Goal: Information Seeking & Learning: Learn about a topic

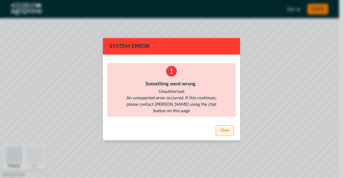
click at [223, 135] on button "Close" at bounding box center [225, 131] width 18 height 11
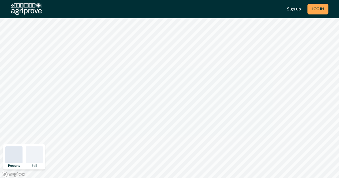
click at [318, 12] on button "LOG IN" at bounding box center [318, 9] width 21 height 11
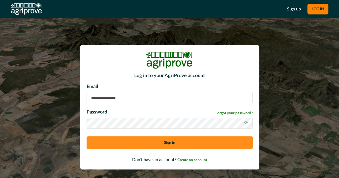
click at [184, 99] on input at bounding box center [170, 98] width 166 height 11
type input "**********"
click at [87, 137] on button "Sign in" at bounding box center [170, 143] width 166 height 13
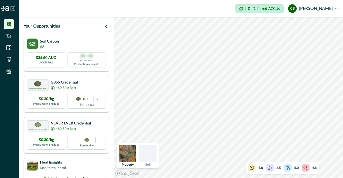
click at [101, 47] on div "Soil Carbon" at bounding box center [66, 44] width 79 height 11
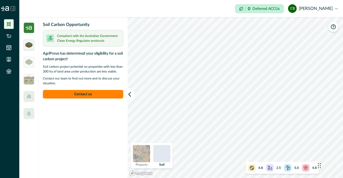
click at [33, 45] on div at bounding box center [29, 45] width 11 height 11
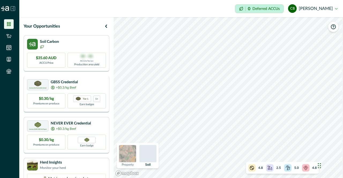
click at [87, 89] on div "Greenham Beef Sustainability Standard GBSS Credential +$0.3/kg Beef" at bounding box center [66, 84] width 79 height 11
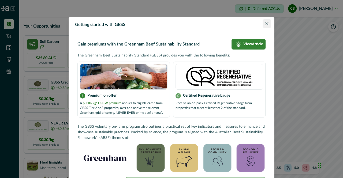
click at [266, 22] on icon "Close" at bounding box center [267, 23] width 3 height 3
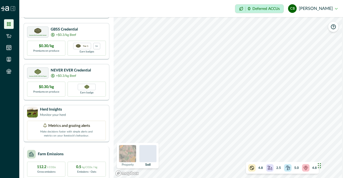
scroll to position [54, 0]
click at [89, 111] on div "Herd Insights Monitor your herd" at bounding box center [66, 111] width 79 height 11
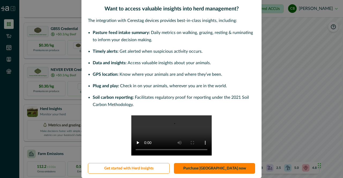
scroll to position [0, 0]
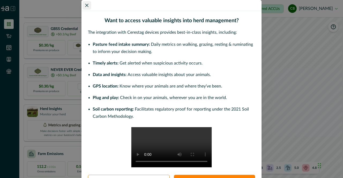
click at [84, 3] on button "Close" at bounding box center [87, 5] width 9 height 9
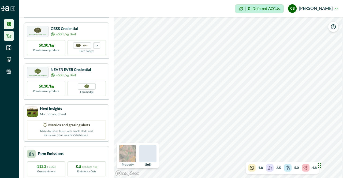
click at [10, 34] on icon at bounding box center [8, 35] width 5 height 5
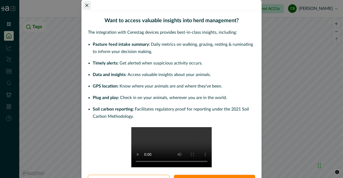
click at [87, 5] on button "Close" at bounding box center [87, 5] width 9 height 9
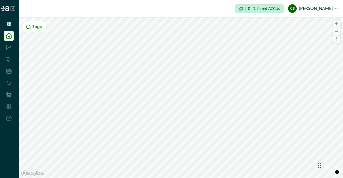
click at [12, 50] on li at bounding box center [9, 48] width 10 height 10
click at [7, 47] on icon at bounding box center [8, 47] width 5 height 5
click at [10, 24] on icon at bounding box center [9, 24] width 4 height 4
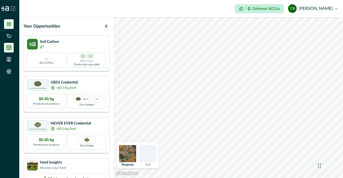
click at [11, 46] on icon at bounding box center [8, 47] width 5 height 5
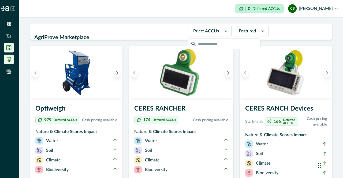
click at [9, 58] on icon at bounding box center [8, 59] width 5 height 5
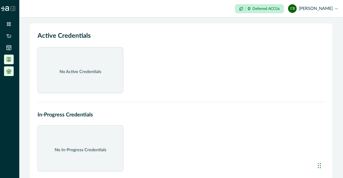
click at [11, 71] on li at bounding box center [9, 72] width 10 height 10
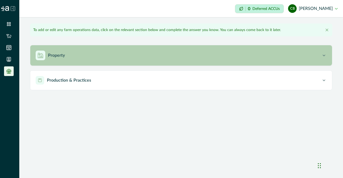
click at [73, 59] on div "Property" at bounding box center [179, 56] width 286 height 10
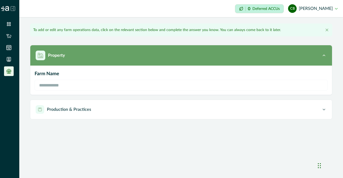
click at [73, 59] on div "Property" at bounding box center [179, 56] width 286 height 10
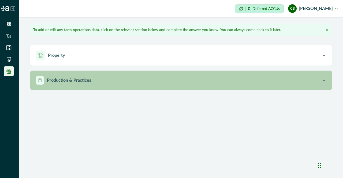
click at [70, 78] on p "Production & Practices" at bounding box center [69, 80] width 44 height 6
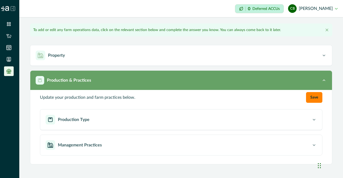
click at [70, 79] on p "Production & Practices" at bounding box center [69, 80] width 44 height 6
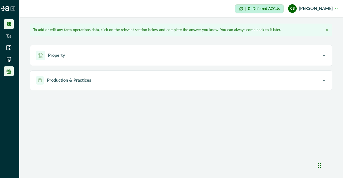
click at [9, 20] on li at bounding box center [9, 24] width 10 height 10
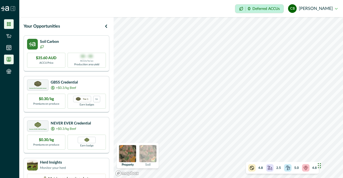
click at [9, 60] on icon at bounding box center [8, 59] width 5 height 5
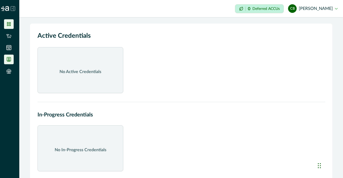
click at [11, 25] on icon at bounding box center [8, 23] width 5 height 5
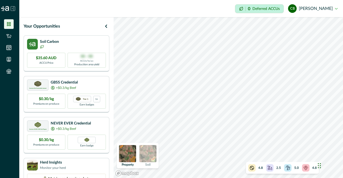
click at [153, 157] on img at bounding box center [147, 153] width 17 height 17
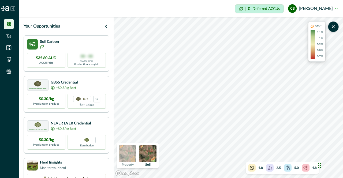
click at [126, 154] on img at bounding box center [127, 153] width 17 height 17
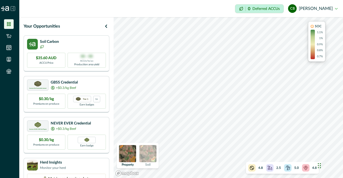
click at [133, 156] on img at bounding box center [127, 153] width 17 height 17
click at [151, 155] on img at bounding box center [147, 153] width 17 height 17
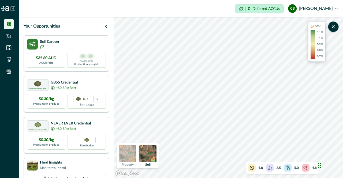
click at [312, 26] on icon at bounding box center [312, 26] width 3 height 3
click at [13, 35] on li at bounding box center [9, 36] width 10 height 10
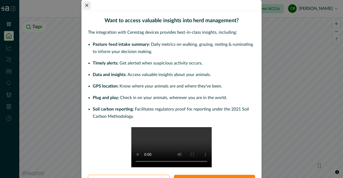
click at [85, 6] on icon "Close" at bounding box center [86, 5] width 3 height 3
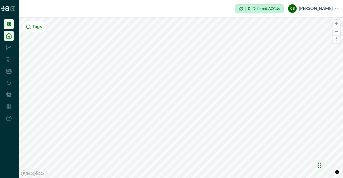
click at [10, 24] on icon at bounding box center [8, 23] width 5 height 5
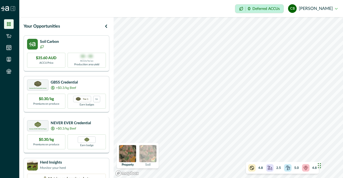
click at [97, 143] on div "Earn badge" at bounding box center [87, 142] width 38 height 15
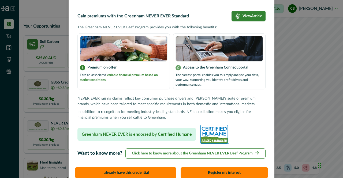
scroll to position [49, 0]
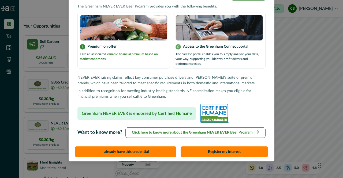
click at [239, 134] on p "Click here to know more about the Greenham NEVER EVER Beef Program" at bounding box center [192, 133] width 121 height 6
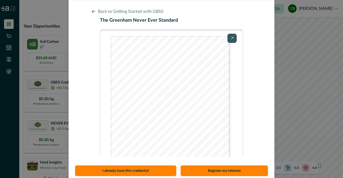
scroll to position [0, 0]
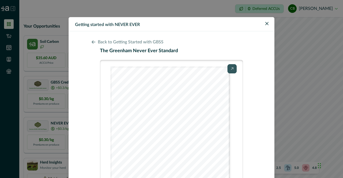
click at [120, 45] on p "Back to Getting Started with GBSS" at bounding box center [131, 42] width 66 height 6
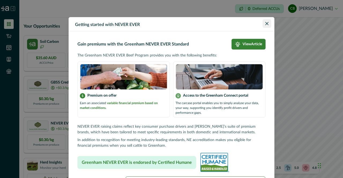
click at [266, 24] on icon "Close" at bounding box center [267, 23] width 3 height 3
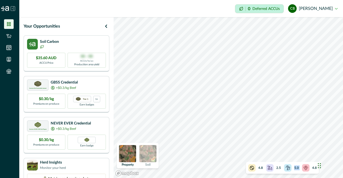
drag, startPoint x: 313, startPoint y: 169, endPoint x: 289, endPoint y: 167, distance: 24.0
click at [289, 167] on div "4.8 2.5 5.0 4.8" at bounding box center [282, 168] width 73 height 12
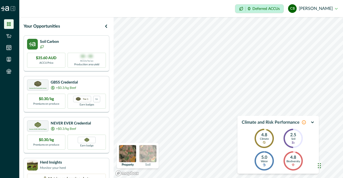
click at [313, 124] on icon "button" at bounding box center [313, 122] width 4 height 4
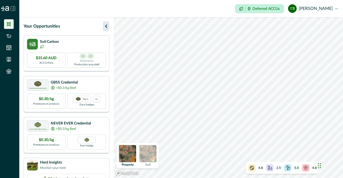
click at [108, 28] on icon "button" at bounding box center [106, 26] width 6 height 6
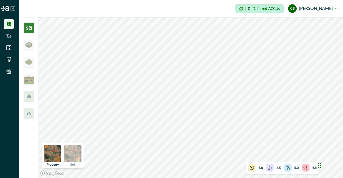
click at [31, 26] on img at bounding box center [29, 28] width 11 height 11
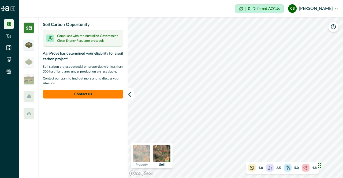
click at [30, 47] on img at bounding box center [28, 44] width 7 height 5
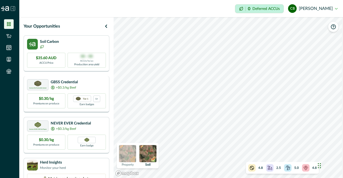
click at [63, 87] on p "+$0.3/kg Beef" at bounding box center [66, 87] width 20 height 5
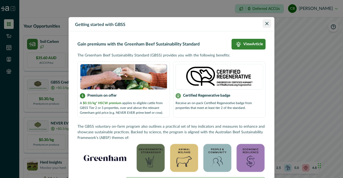
click at [266, 22] on icon "Close" at bounding box center [267, 23] width 3 height 3
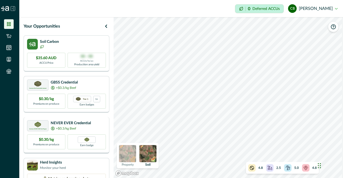
click at [90, 126] on div "+$0.3/kg Beef" at bounding box center [71, 128] width 40 height 5
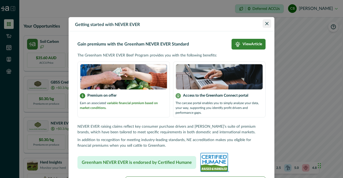
click at [266, 23] on icon "Close" at bounding box center [267, 23] width 3 height 3
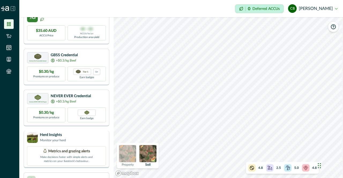
scroll to position [101, 0]
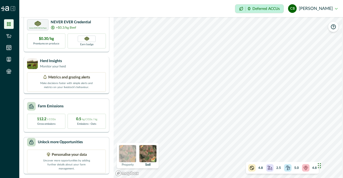
click at [88, 74] on div "Metrics and grazing alerts Make decisions faster with simple alerts and metrics…" at bounding box center [66, 82] width 79 height 20
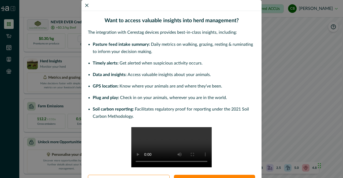
click at [86, 5] on icon "Close" at bounding box center [86, 5] width 3 height 3
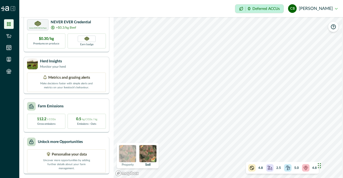
click at [95, 150] on div "Unlock more Opportunities Personalise your data Uncover more opportunities by a…" at bounding box center [67, 156] width 86 height 38
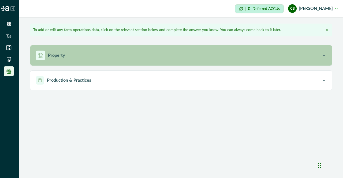
click at [132, 57] on div "Property" at bounding box center [179, 56] width 286 height 10
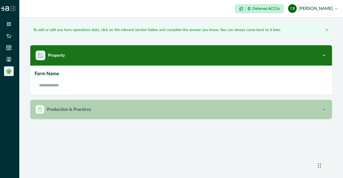
click at [132, 115] on button "Production & Practices" at bounding box center [181, 109] width 302 height 19
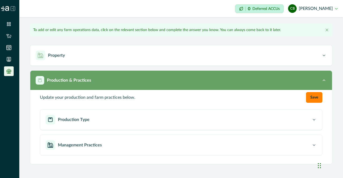
click at [173, 76] on button "Production & Practices" at bounding box center [181, 80] width 302 height 19
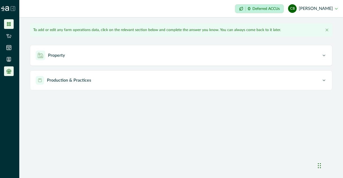
click at [10, 22] on icon at bounding box center [9, 24] width 4 height 4
